Goal: Information Seeking & Learning: Learn about a topic

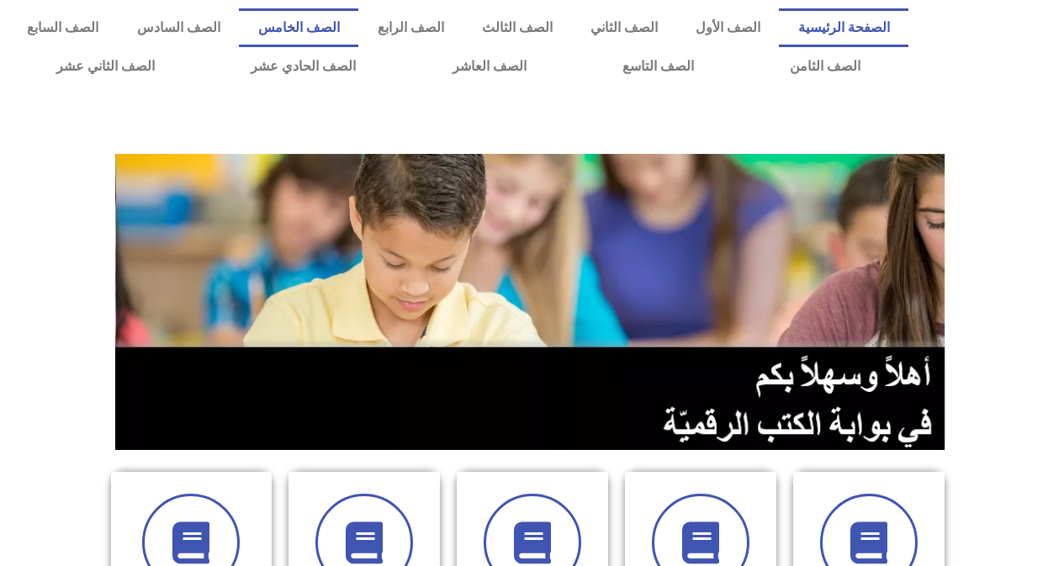
click at [358, 38] on link "الصف الخامس" at bounding box center [298, 27] width 119 height 39
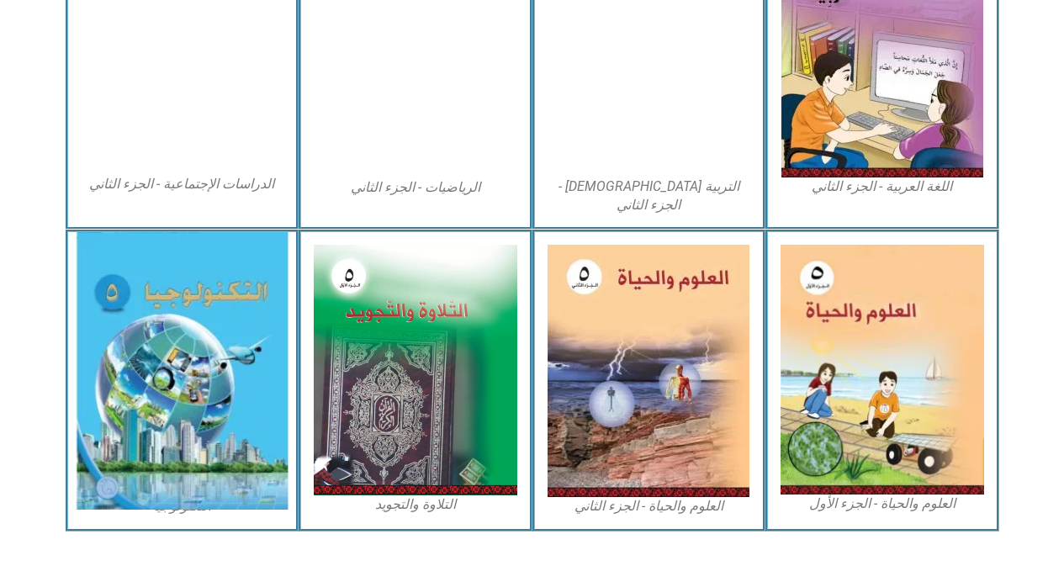
scroll to position [941, 0]
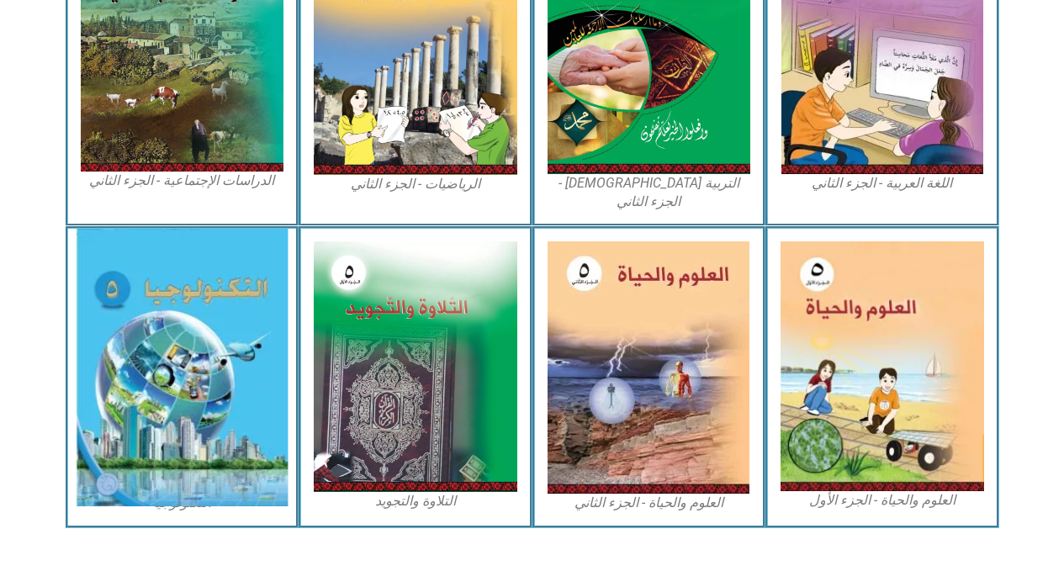
click at [193, 371] on img at bounding box center [182, 368] width 212 height 278
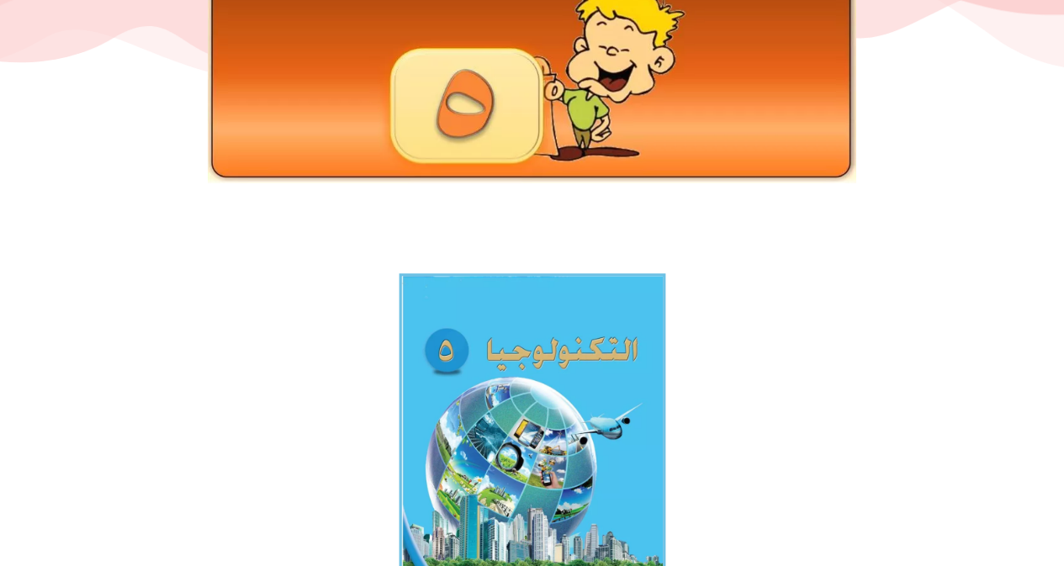
scroll to position [252, 0]
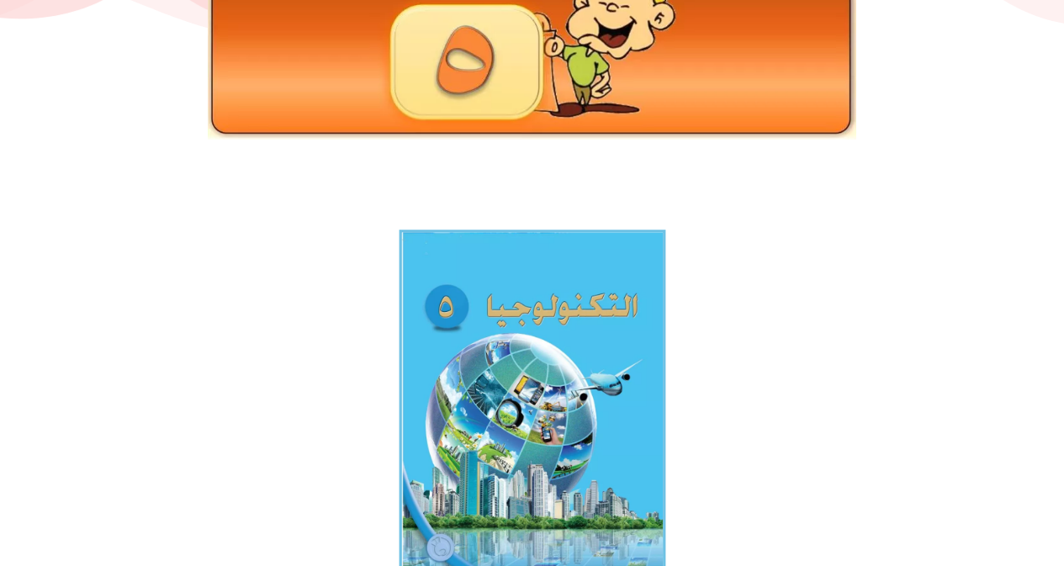
click at [562, 388] on img at bounding box center [532, 404] width 267 height 348
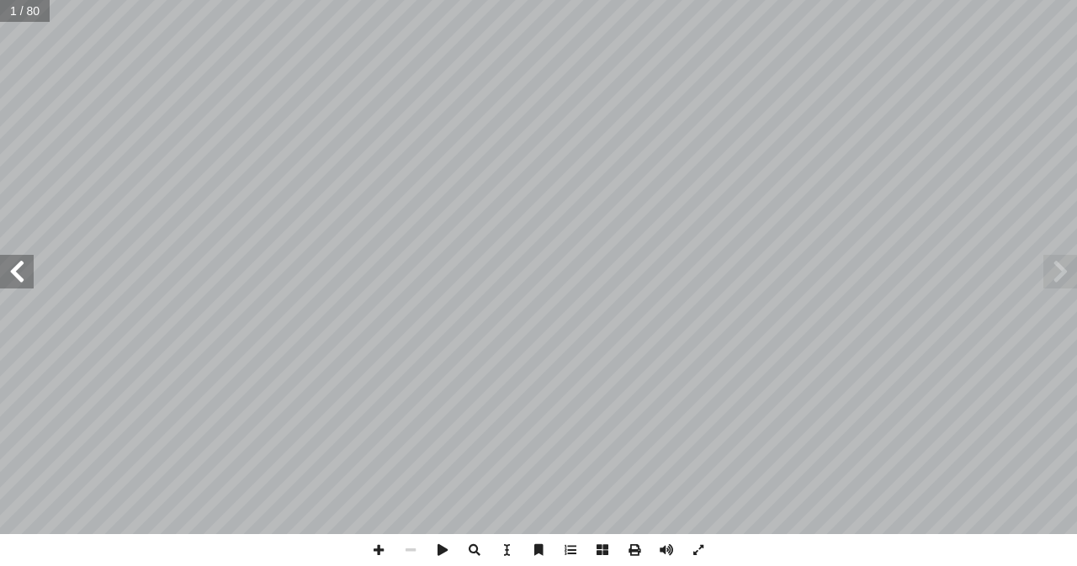
click at [23, 264] on span at bounding box center [17, 272] width 34 height 34
click at [19, 264] on span at bounding box center [17, 272] width 34 height 34
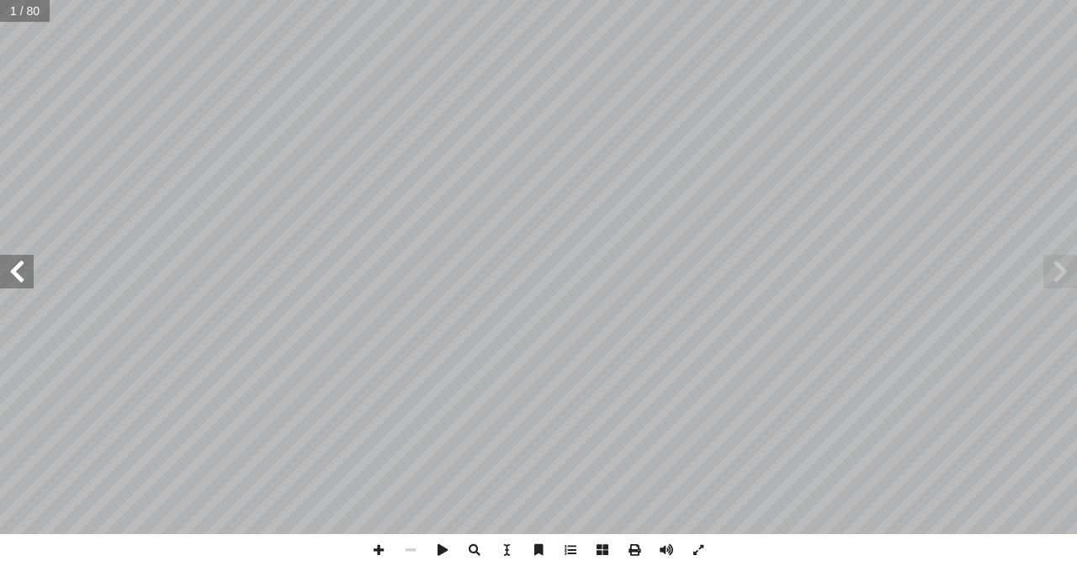
click at [19, 264] on span at bounding box center [17, 272] width 34 height 34
click at [382, 555] on span at bounding box center [379, 550] width 32 height 32
click at [441, 551] on span at bounding box center [443, 550] width 32 height 32
click at [13, 275] on span at bounding box center [17, 272] width 34 height 34
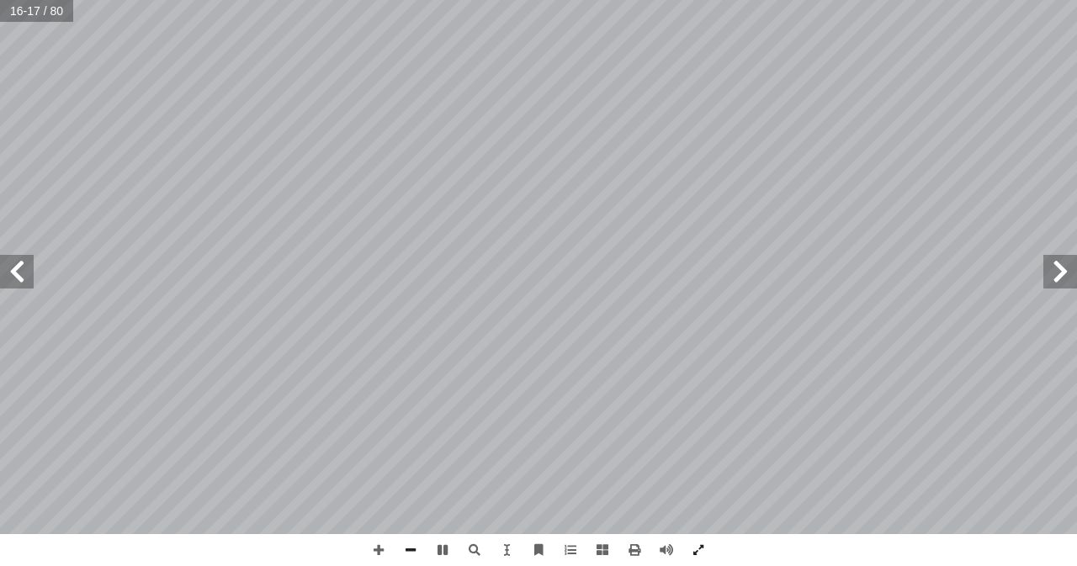
click at [1055, 280] on span at bounding box center [1060, 272] width 34 height 34
click at [440, 544] on span at bounding box center [443, 550] width 32 height 32
click at [1055, 277] on span at bounding box center [1060, 272] width 34 height 34
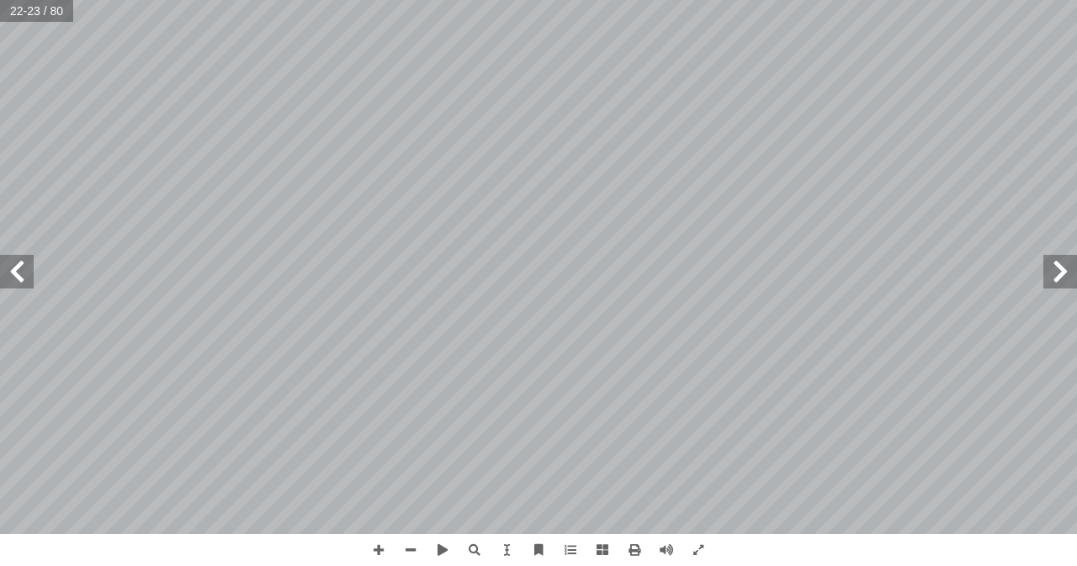
click at [1055, 277] on span at bounding box center [1060, 272] width 34 height 34
